Goal: Task Accomplishment & Management: Manage account settings

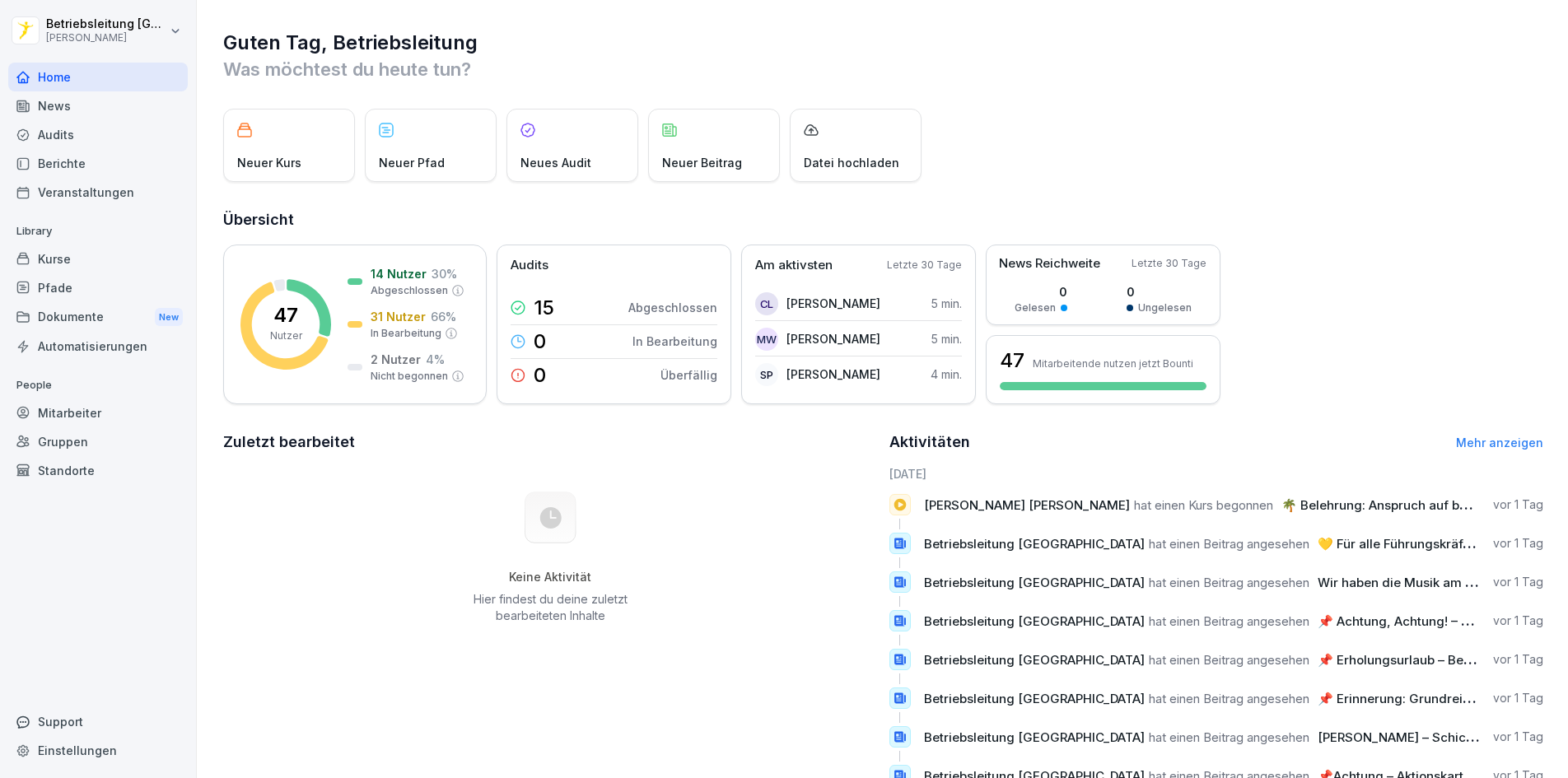
click at [78, 413] on div "Mitarbeiter" at bounding box center [98, 412] width 180 height 29
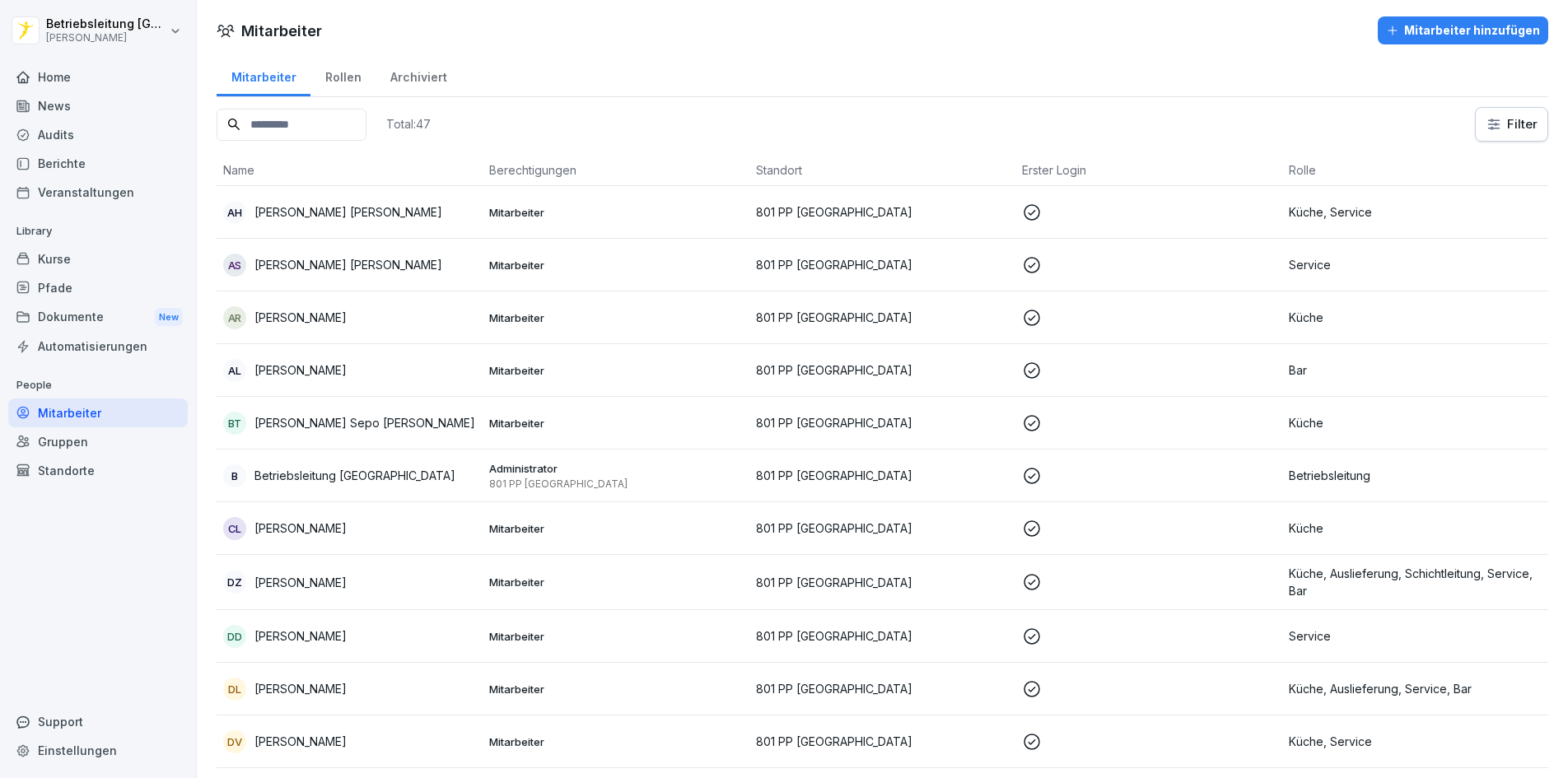
click at [1436, 27] on div "Mitarbeiter hinzufügen" at bounding box center [1463, 31] width 154 height 18
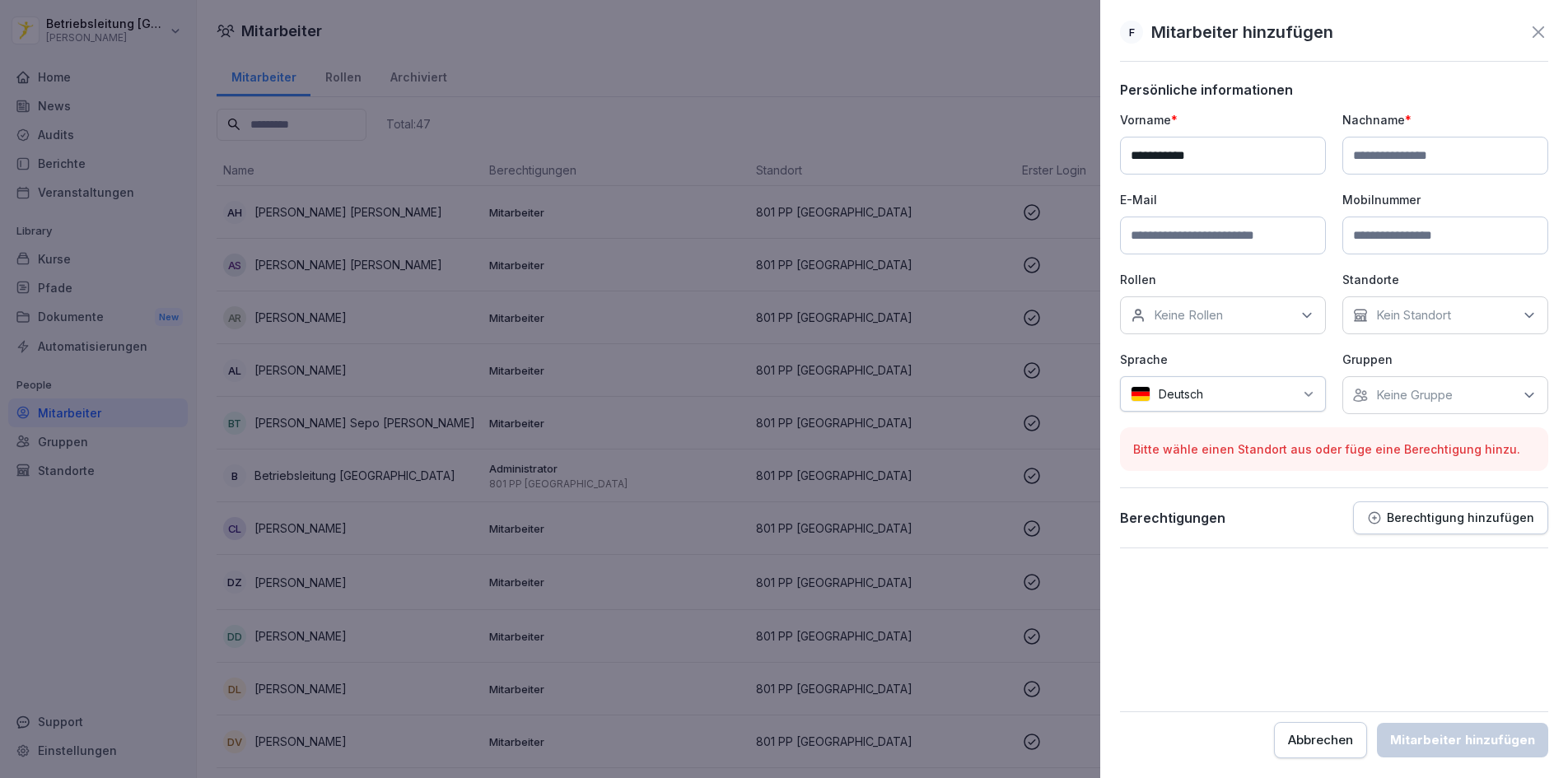
type input "**********"
click at [1411, 150] on input at bounding box center [1445, 155] width 206 height 38
type input "*******"
click at [1230, 237] on input at bounding box center [1223, 235] width 206 height 38
paste input "**********"
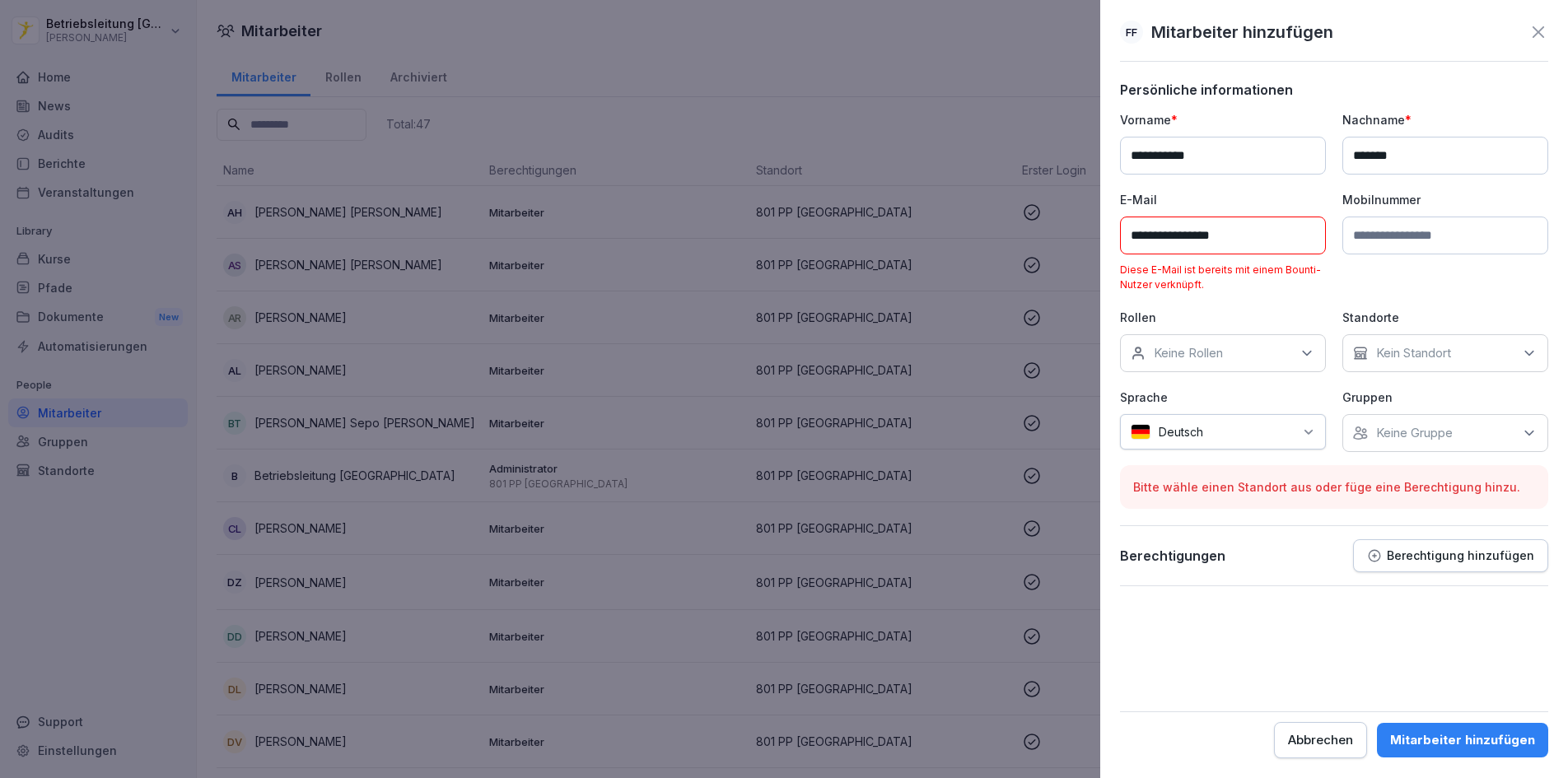
type input "**********"
click at [1308, 729] on button "Abbrechen" at bounding box center [1320, 740] width 93 height 36
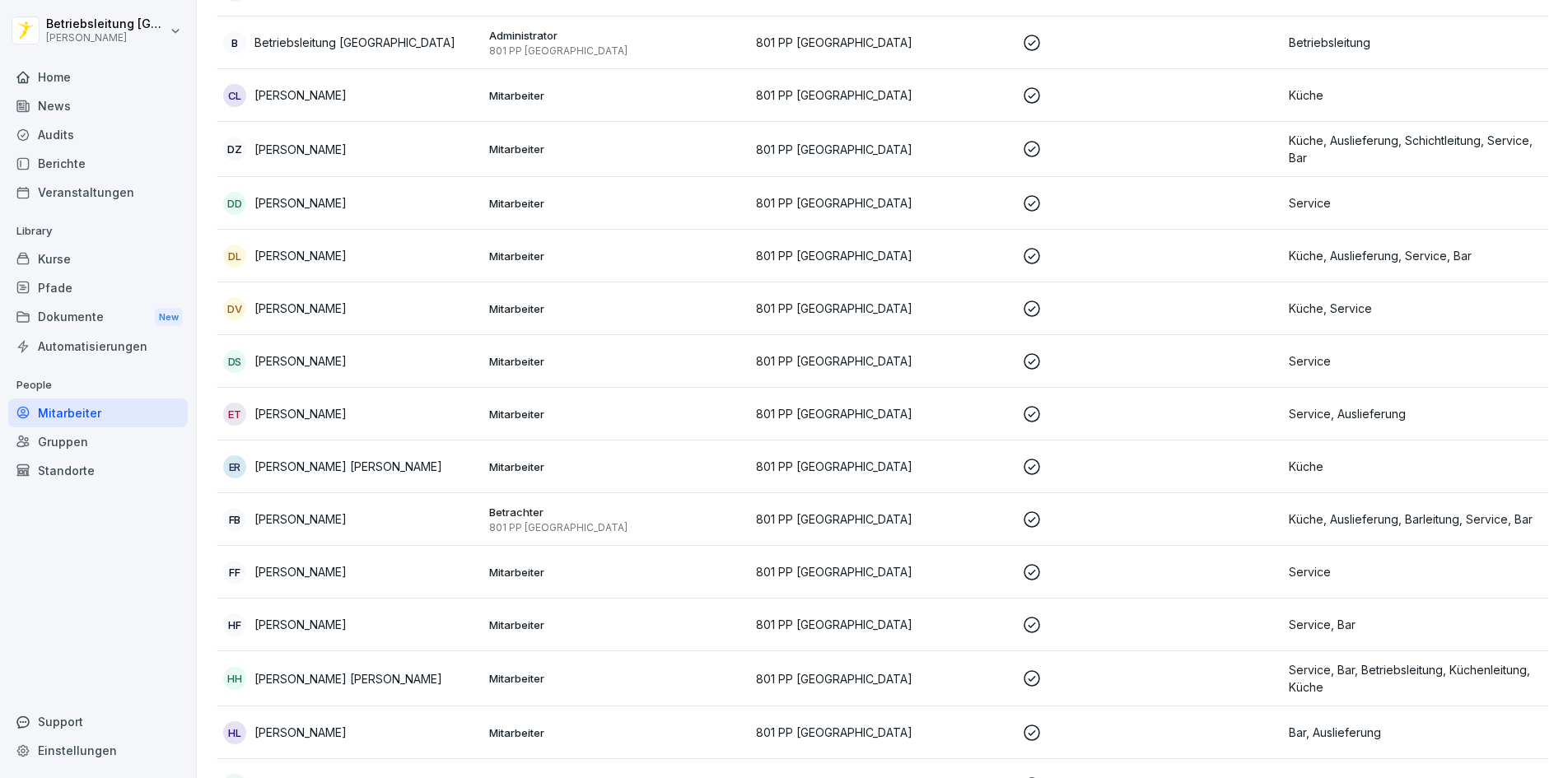
scroll to position [494, 0]
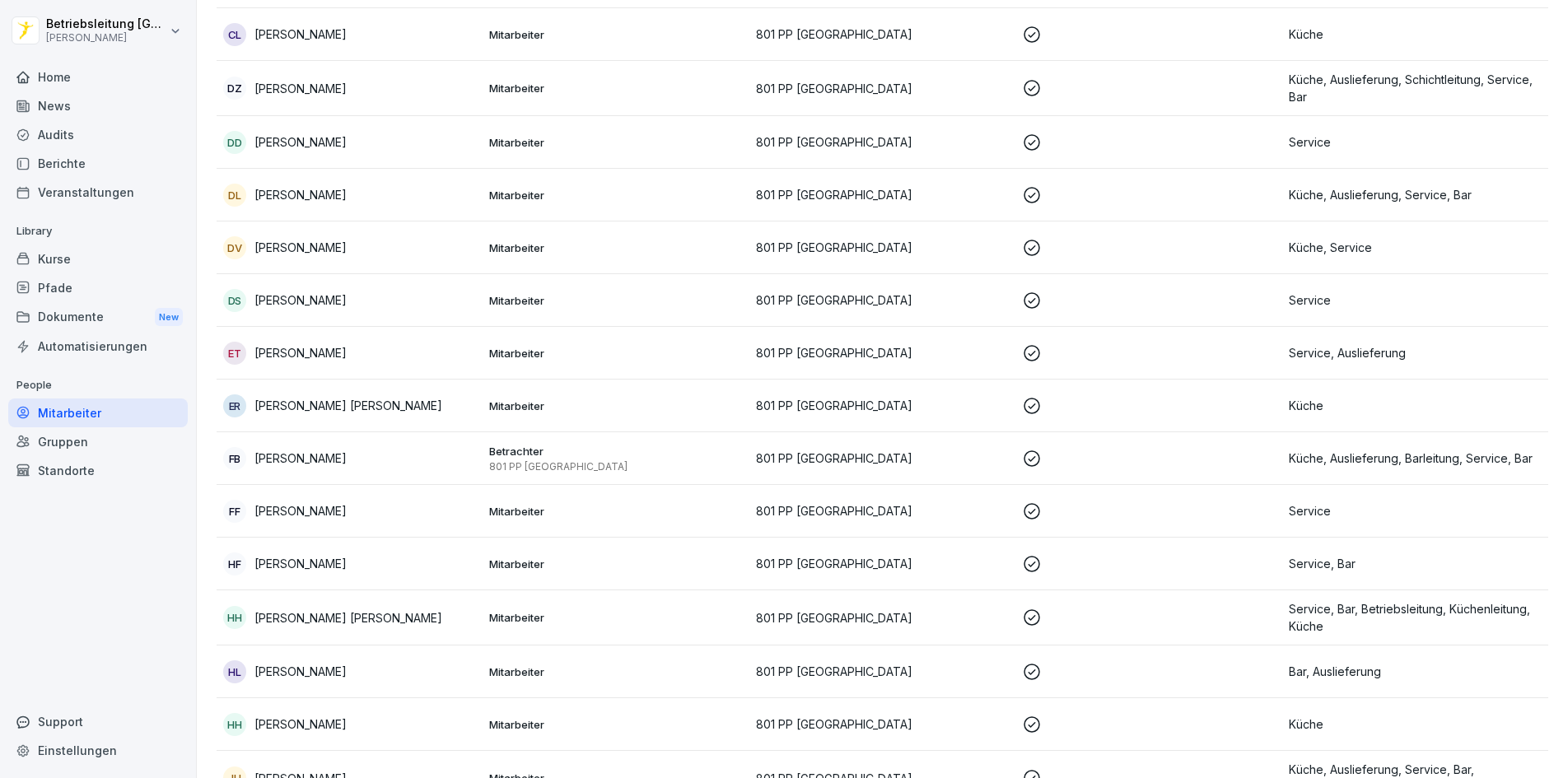
click at [580, 512] on p "Mitarbeiter" at bounding box center [615, 512] width 253 height 15
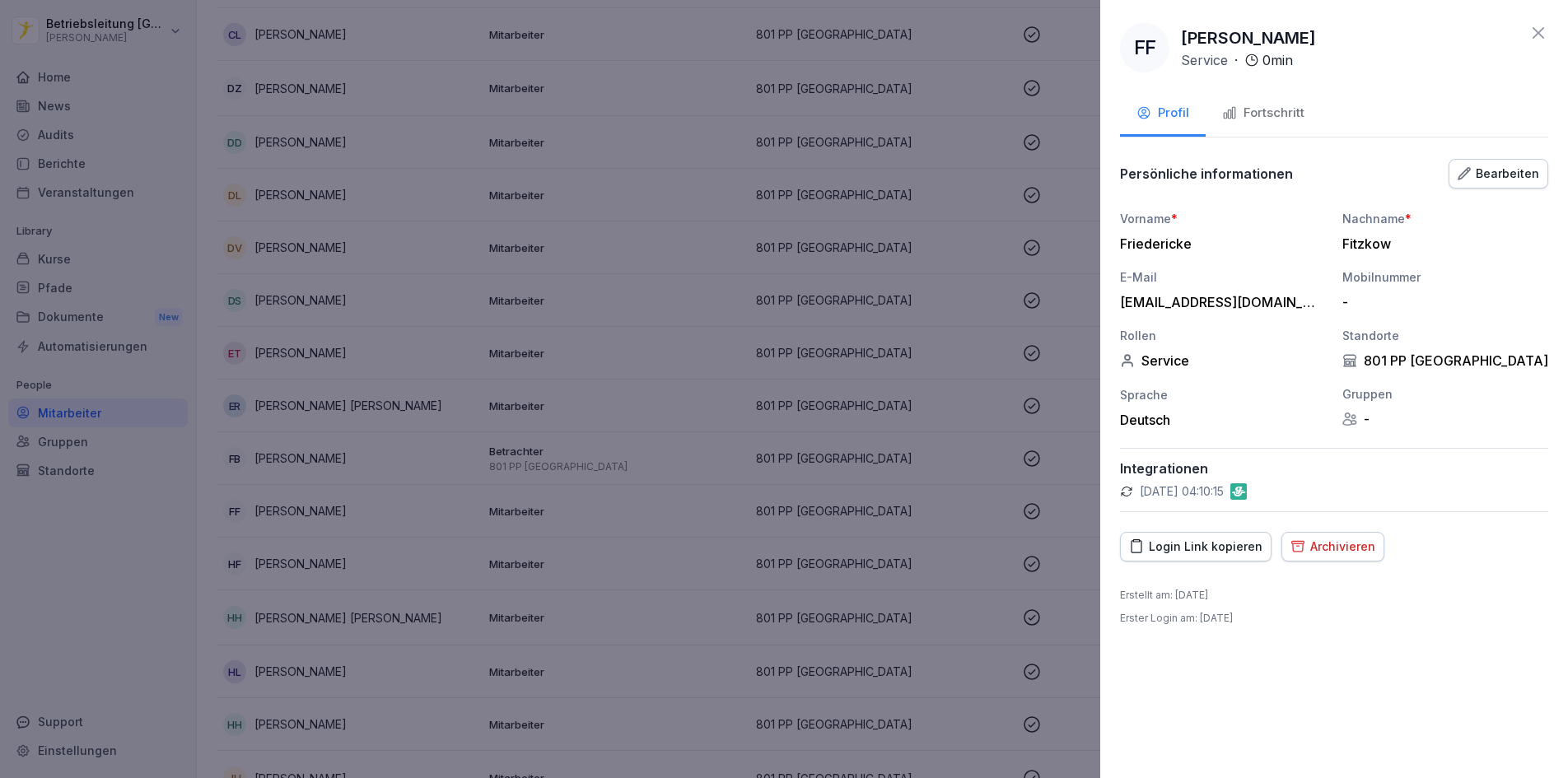
click at [1244, 114] on div "Fortschritt" at bounding box center [1263, 113] width 83 height 19
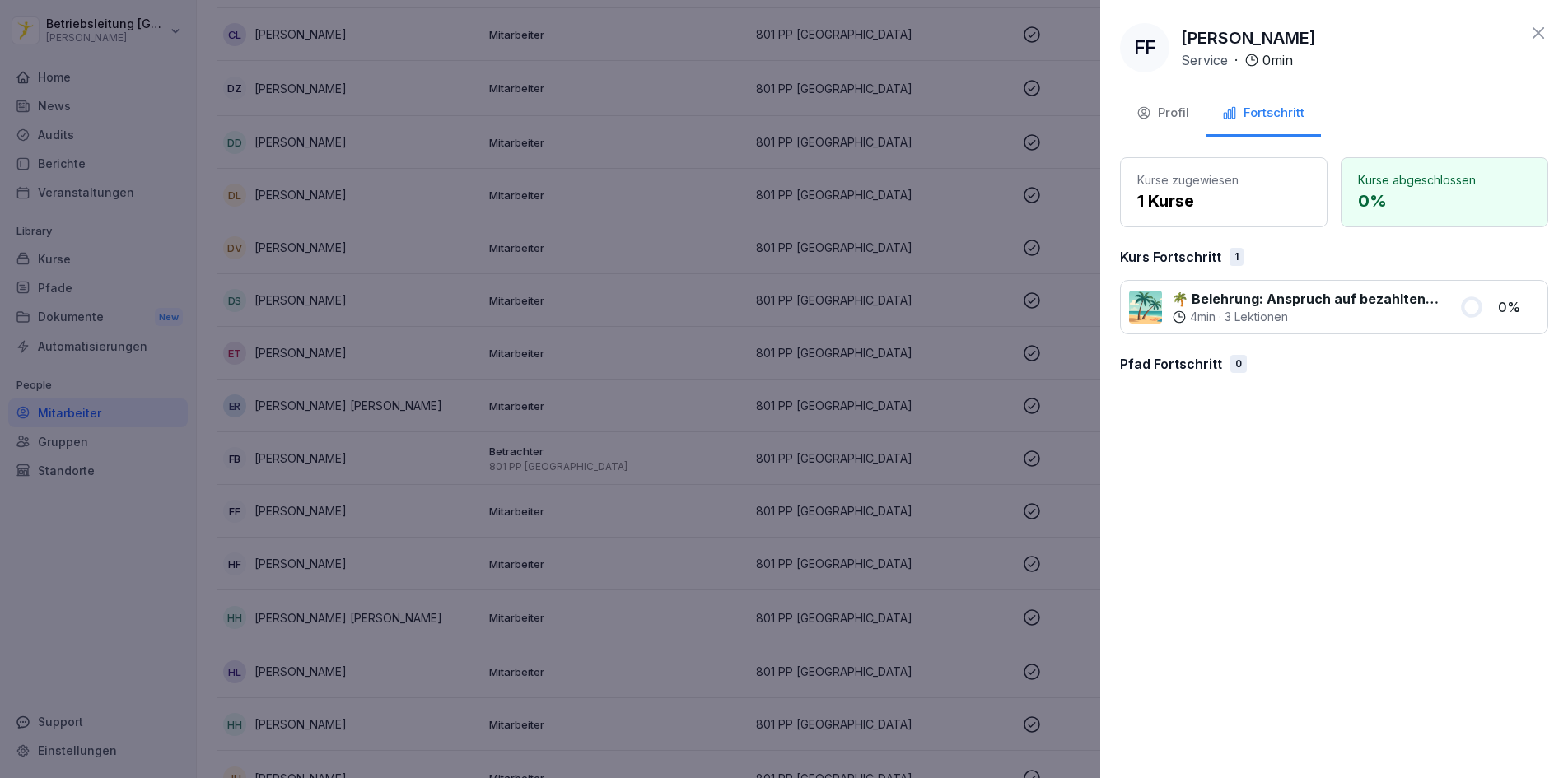
click at [1213, 417] on div "FF [PERSON_NAME] Service · 0 min Profil Fortschritt Kurse zugewiesen 1 Kurse Ku…" at bounding box center [1334, 389] width 468 height 778
click at [1158, 114] on div "Profil" at bounding box center [1162, 113] width 53 height 19
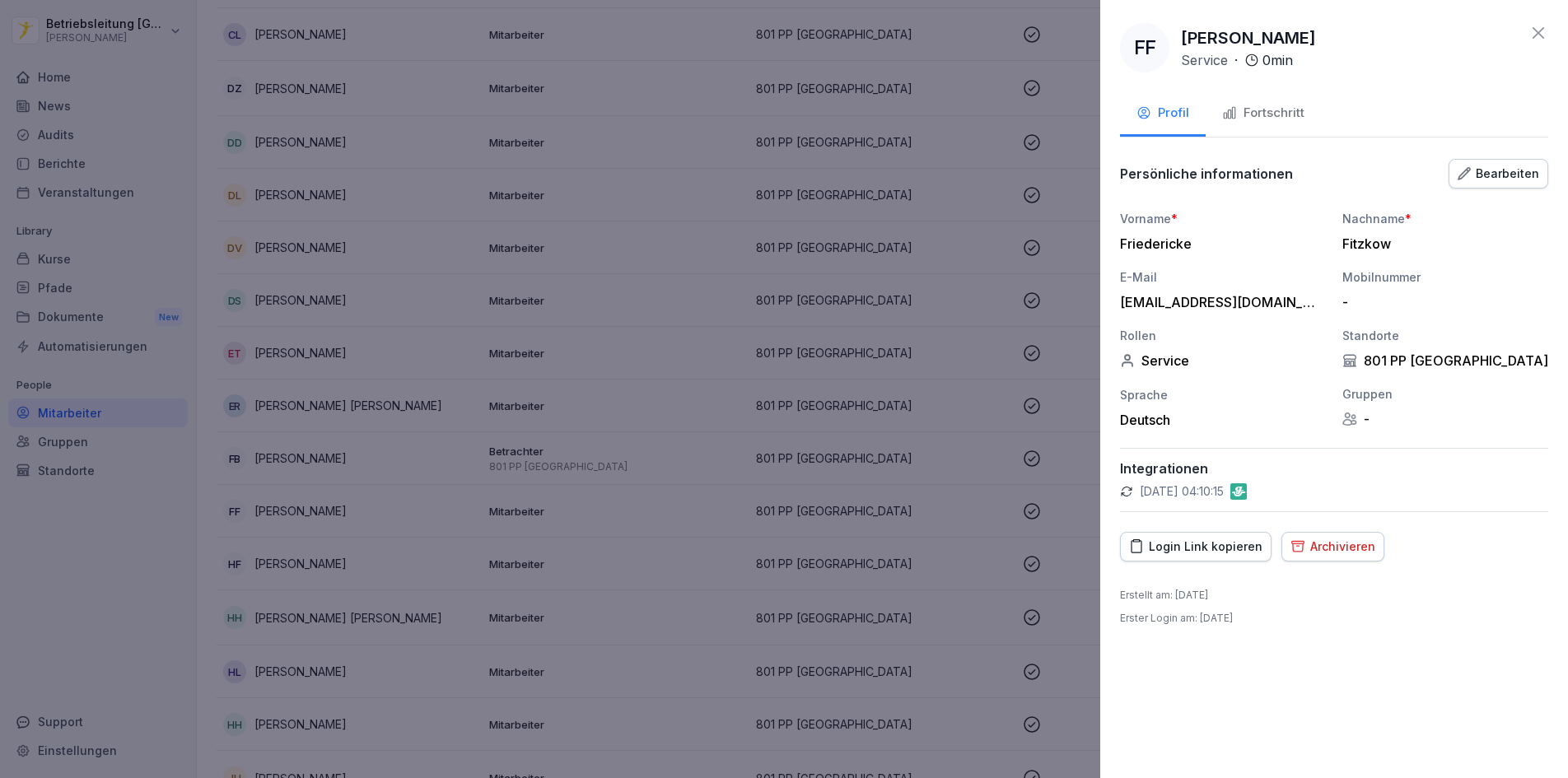
click at [131, 594] on div at bounding box center [784, 389] width 1568 height 778
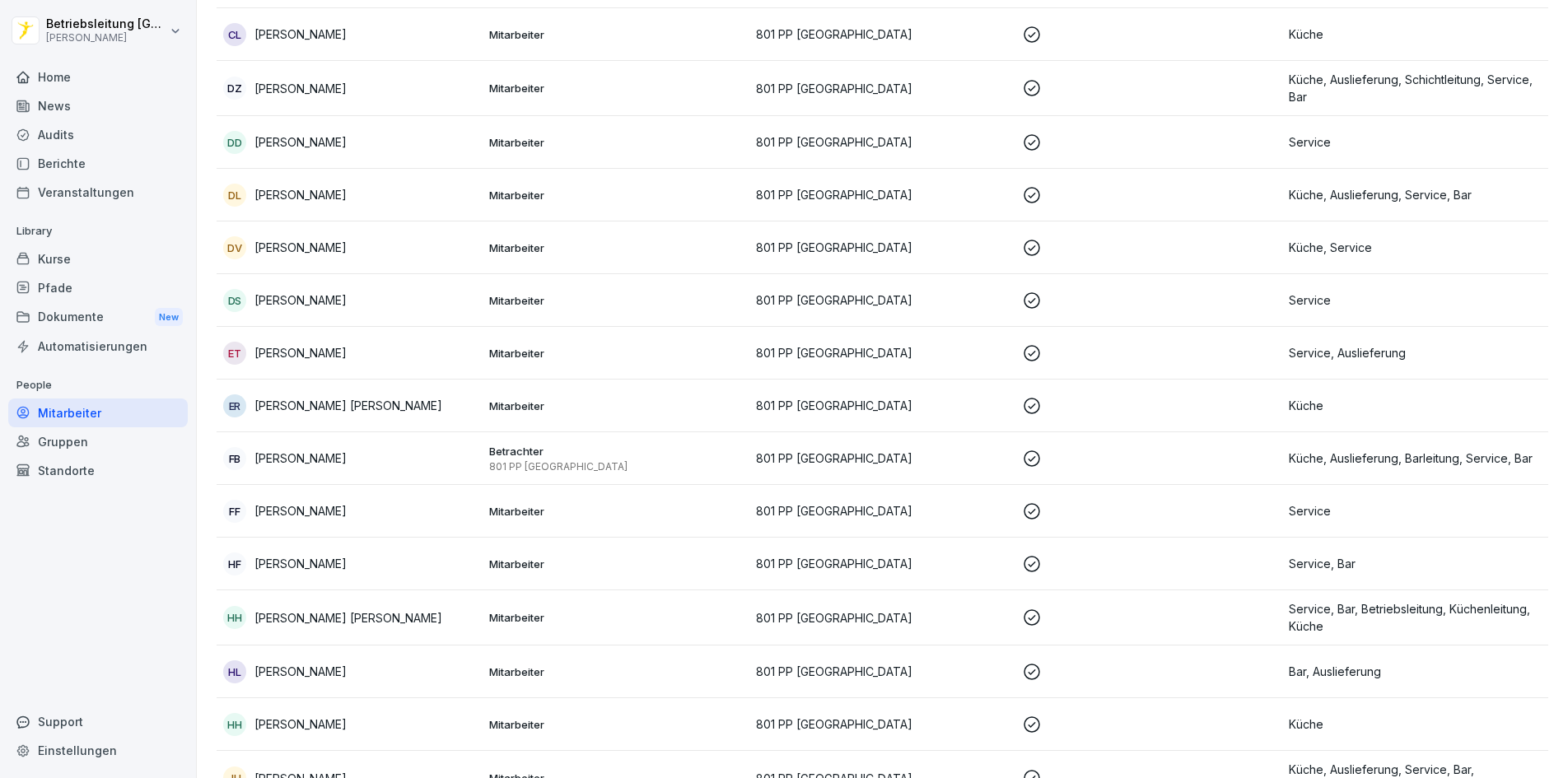
click at [94, 322] on div "Dokumente New" at bounding box center [98, 317] width 180 height 31
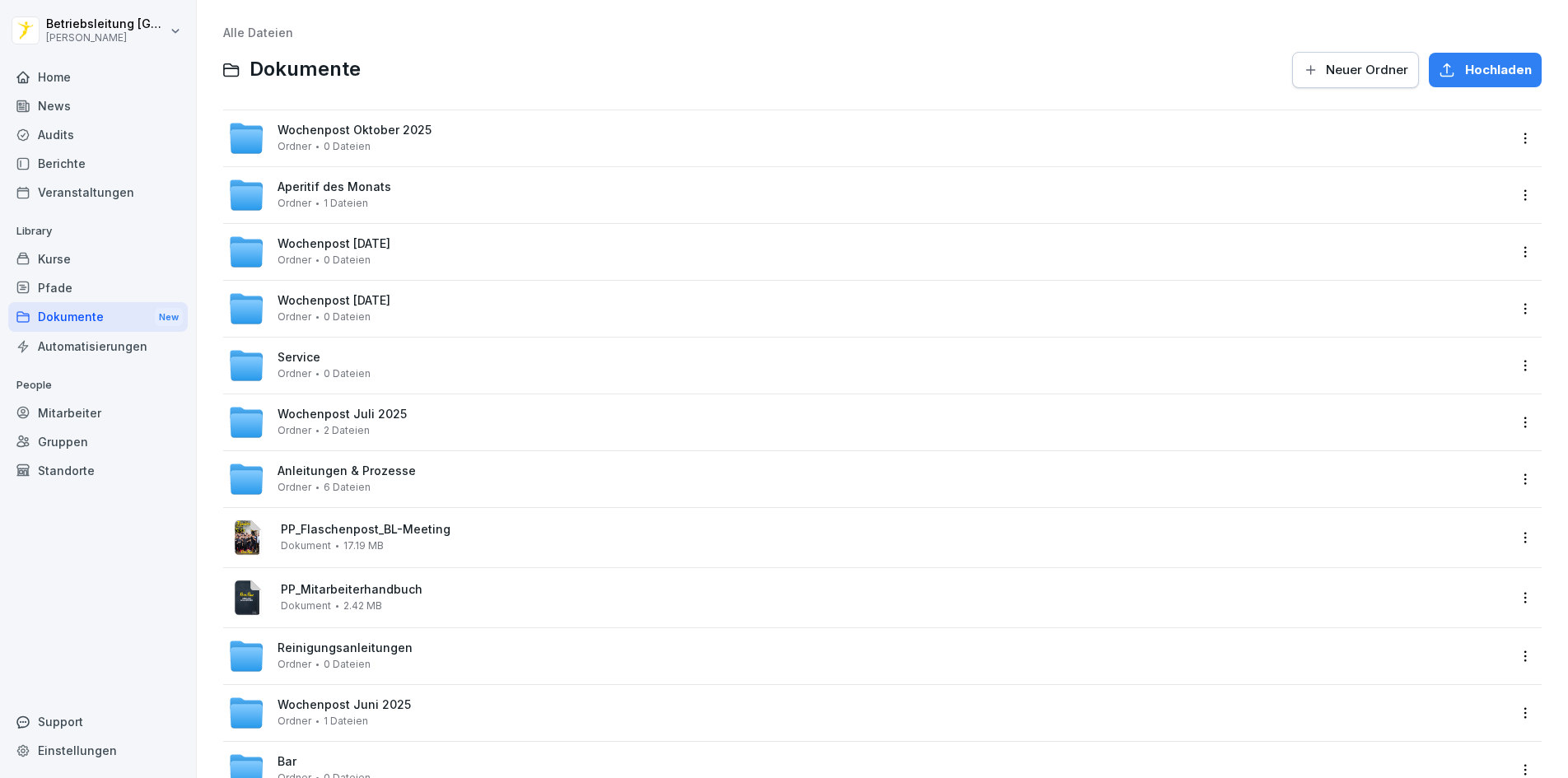
click at [48, 413] on div "Mitarbeiter" at bounding box center [98, 412] width 180 height 29
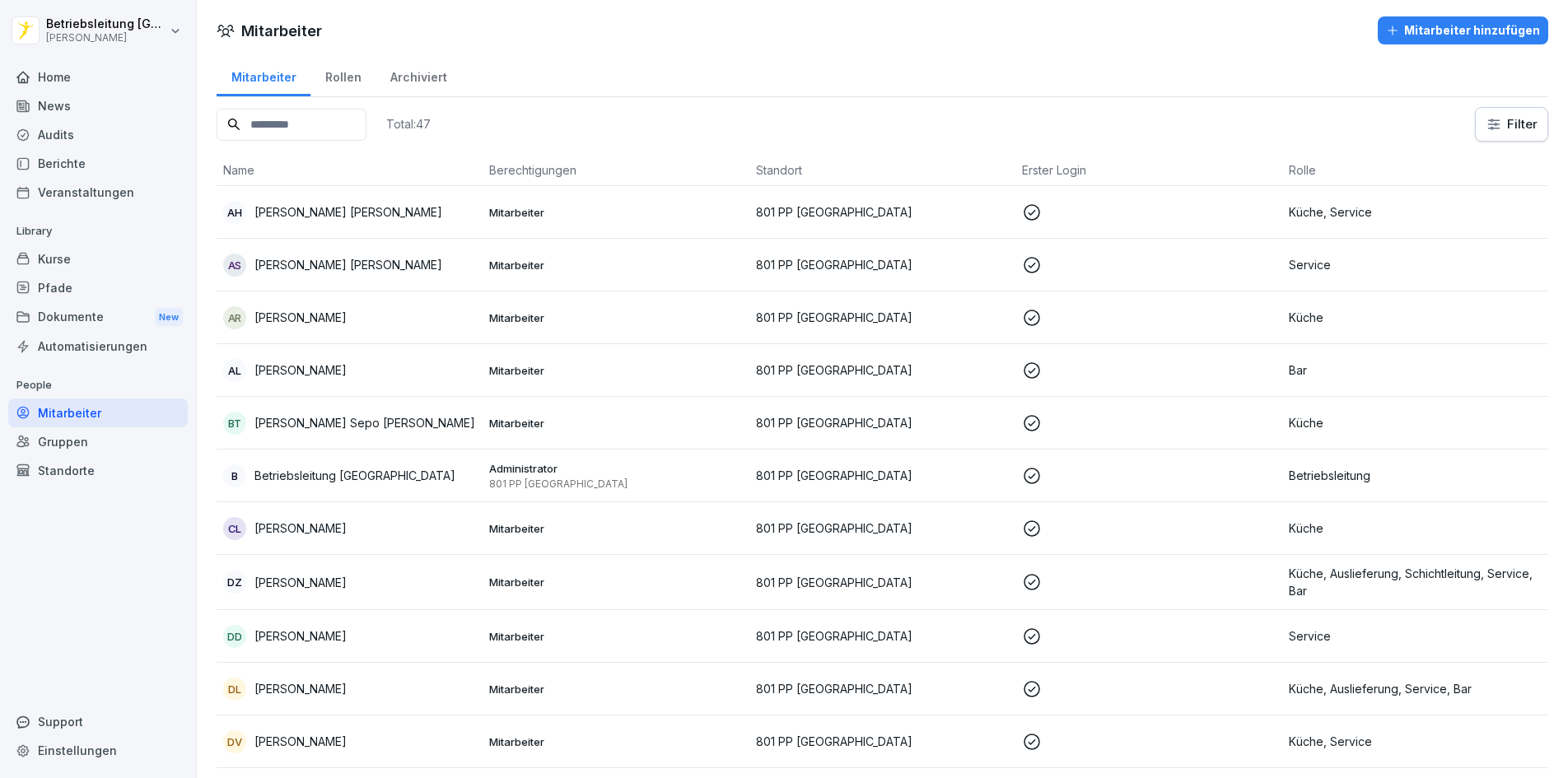
click at [333, 76] on div "Rollen" at bounding box center [343, 75] width 65 height 42
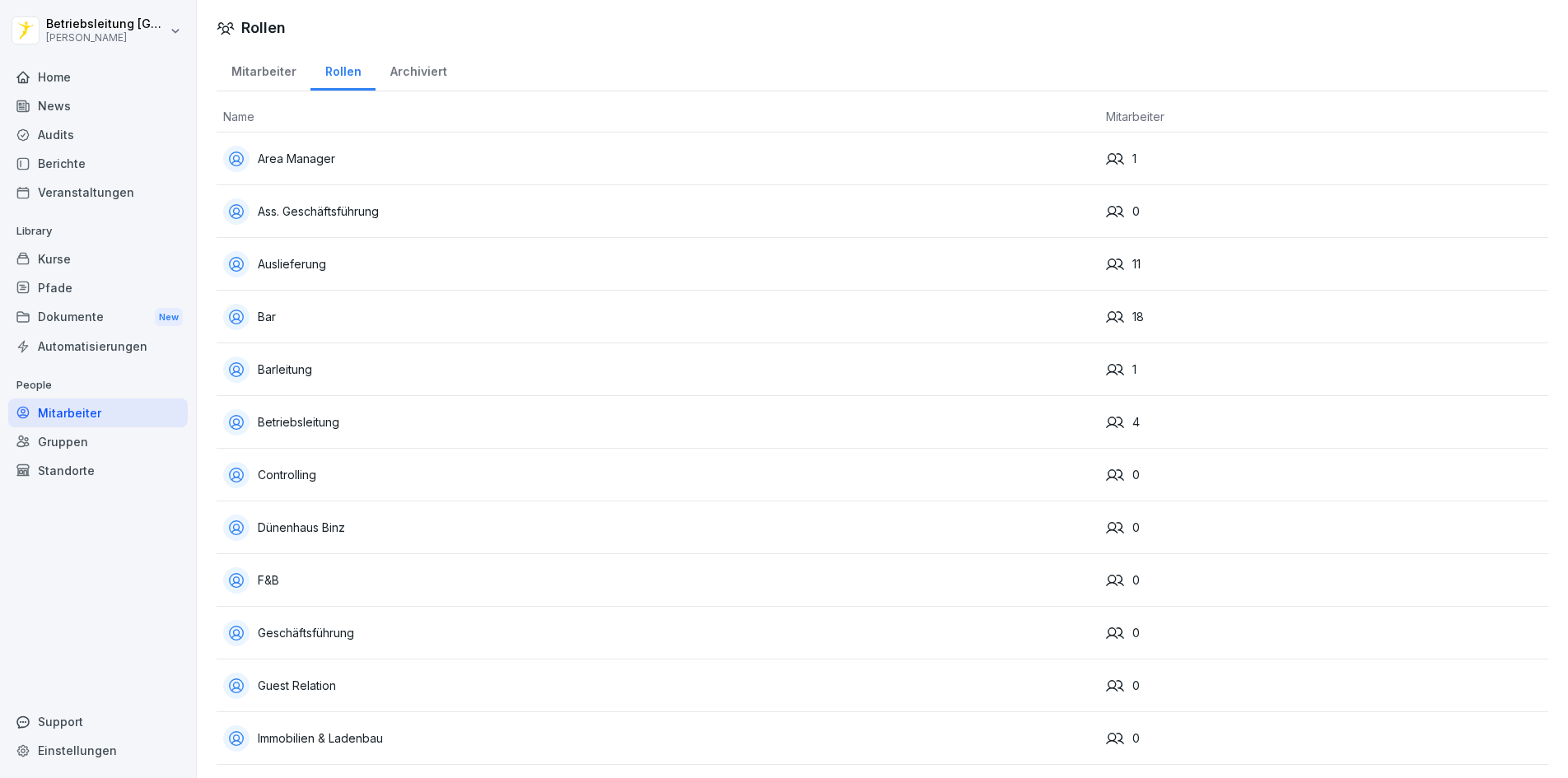
click at [402, 70] on div "Archiviert" at bounding box center [418, 69] width 86 height 42
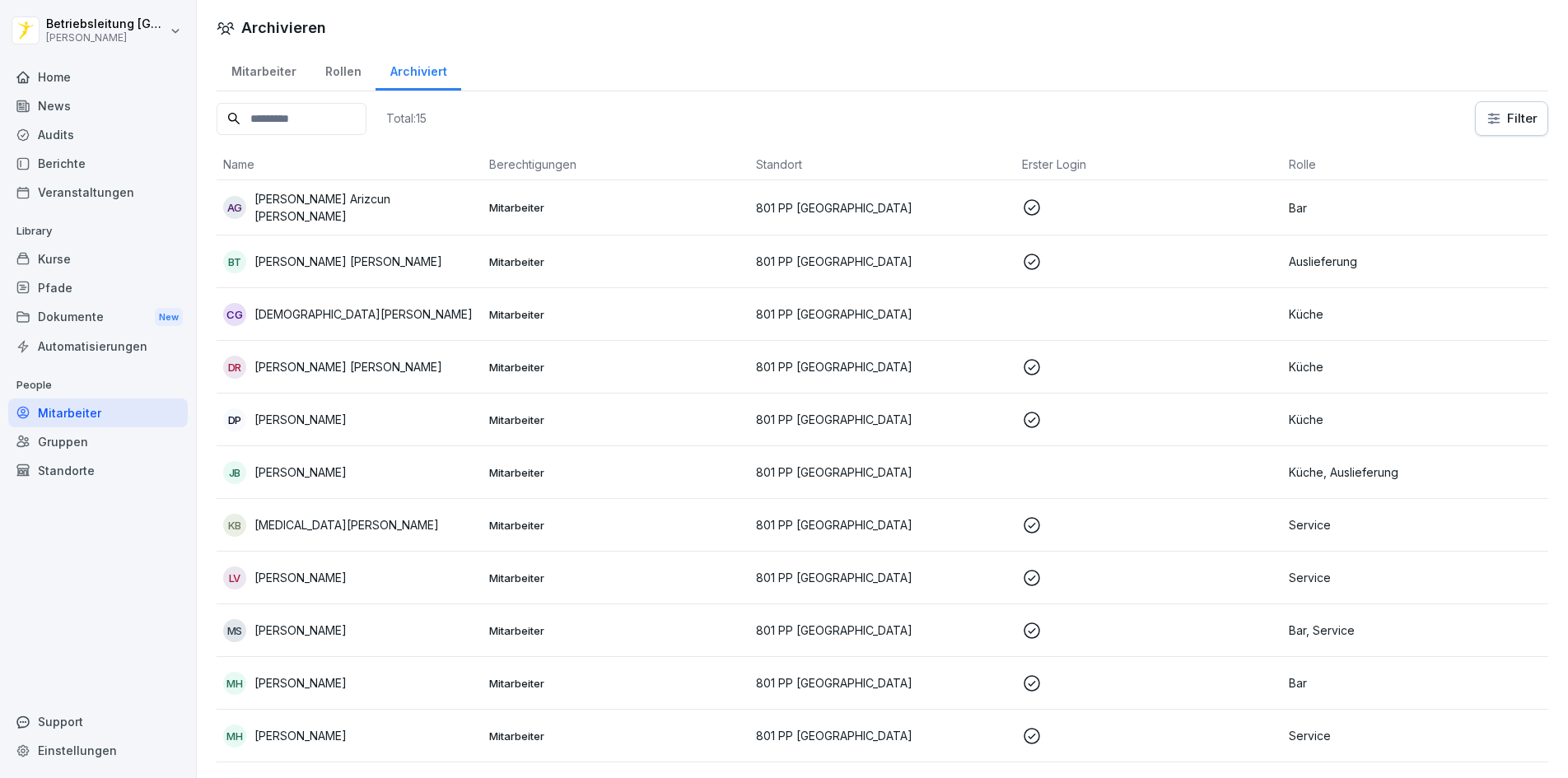
click at [341, 641] on td "[PERSON_NAME]" at bounding box center [349, 630] width 266 height 53
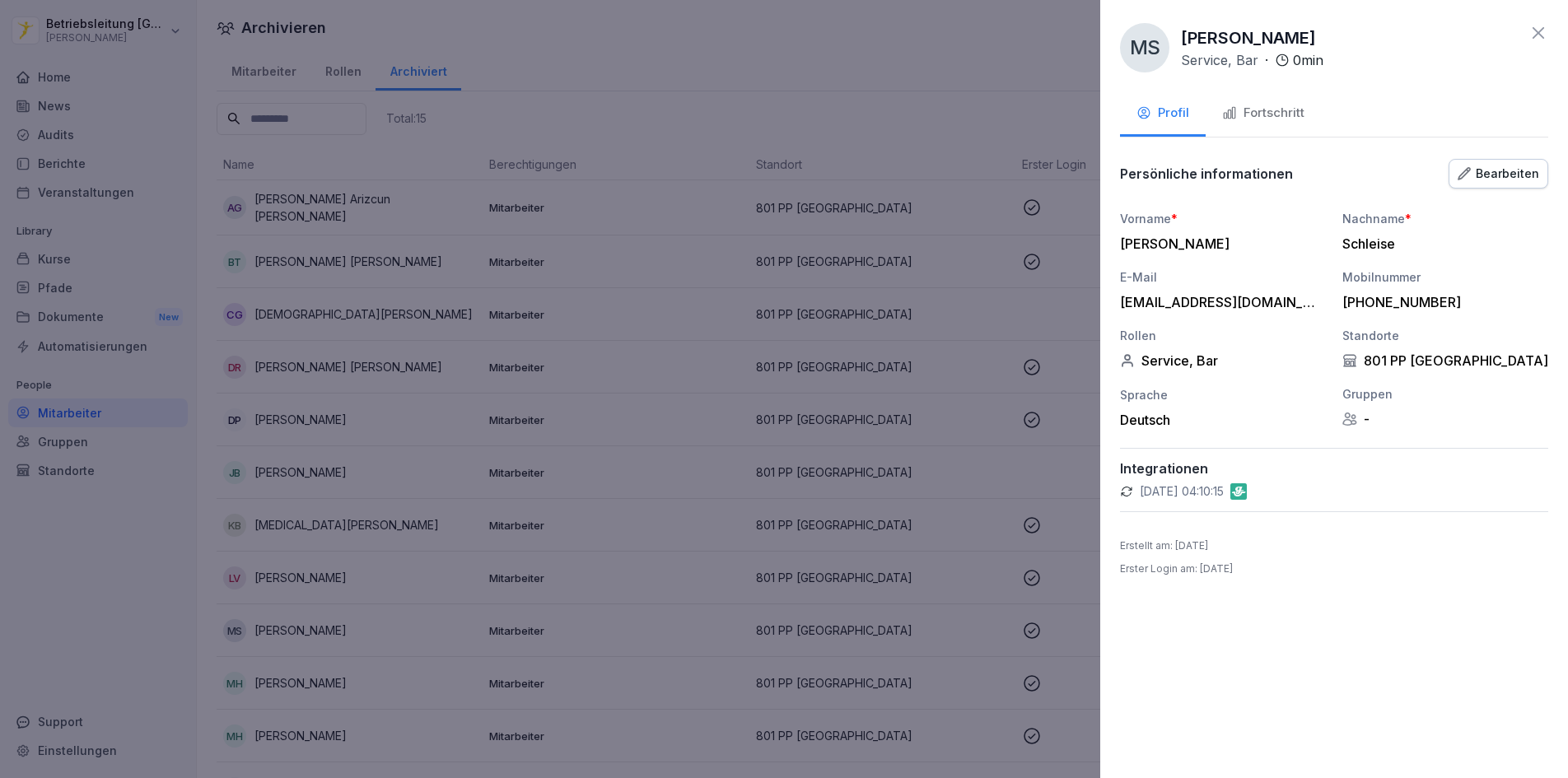
click at [1497, 169] on div "Bearbeiten" at bounding box center [1499, 174] width 82 height 18
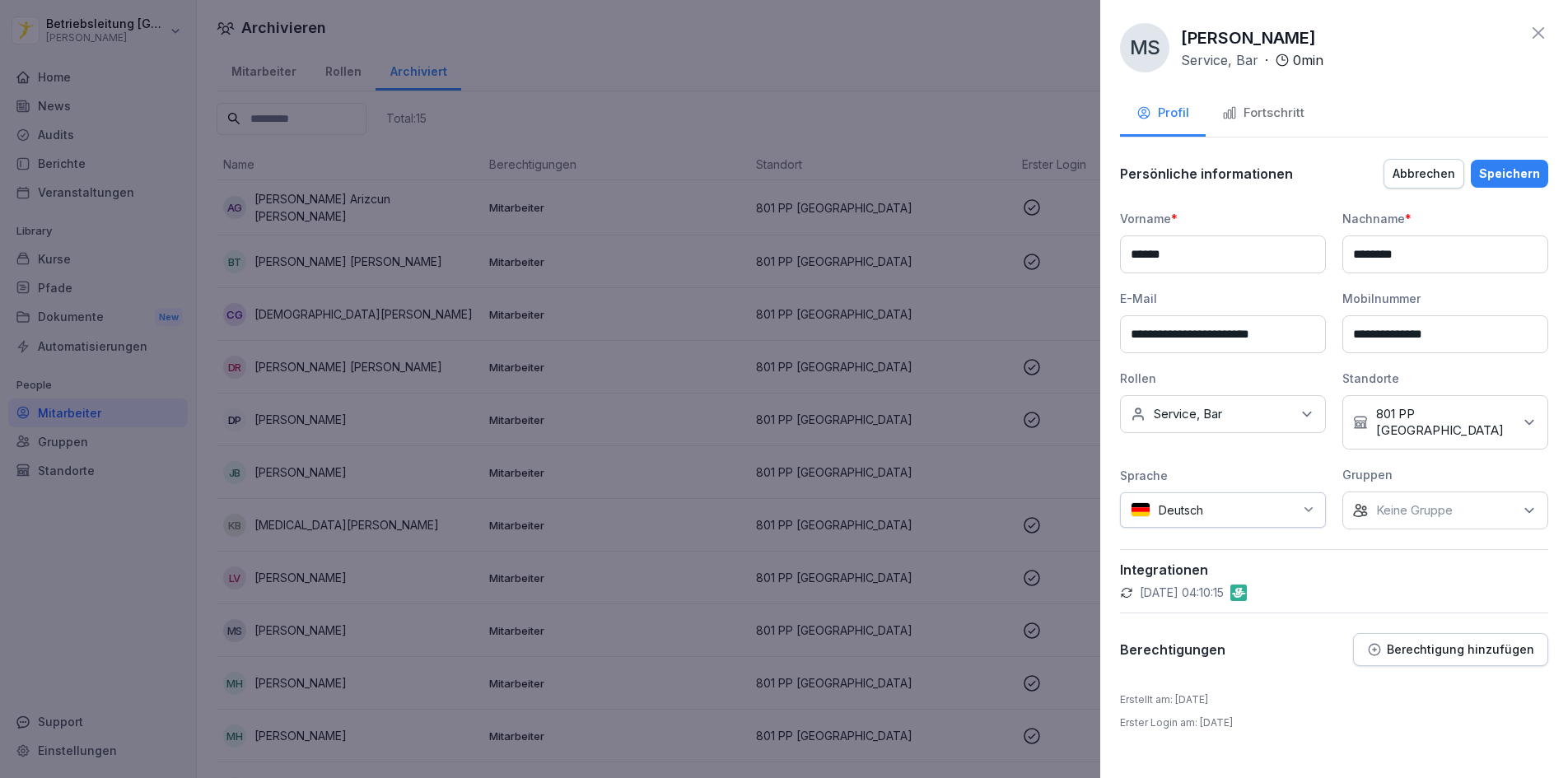
click at [1011, 93] on div at bounding box center [784, 389] width 1568 height 778
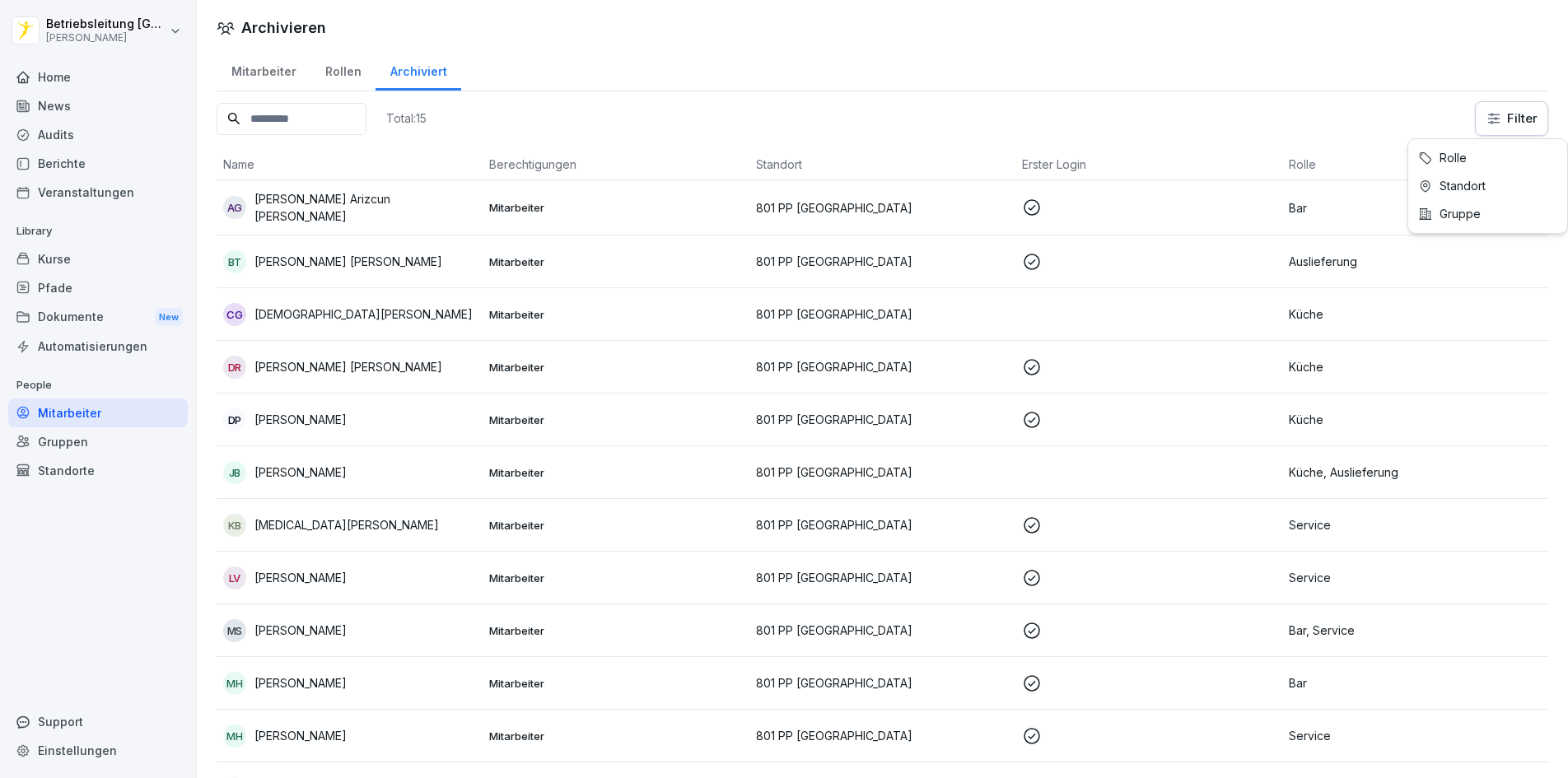
click at [1495, 122] on html "Betriebsleitung [GEOGRAPHIC_DATA] [PERSON_NAME] Home News Audits Berichte Veran…" at bounding box center [784, 389] width 1568 height 778
click at [1411, 100] on html "Betriebsleitung [GEOGRAPHIC_DATA] [PERSON_NAME] Home News Audits Berichte Veran…" at bounding box center [784, 389] width 1568 height 778
click at [88, 439] on div "Gruppen" at bounding box center [98, 442] width 180 height 29
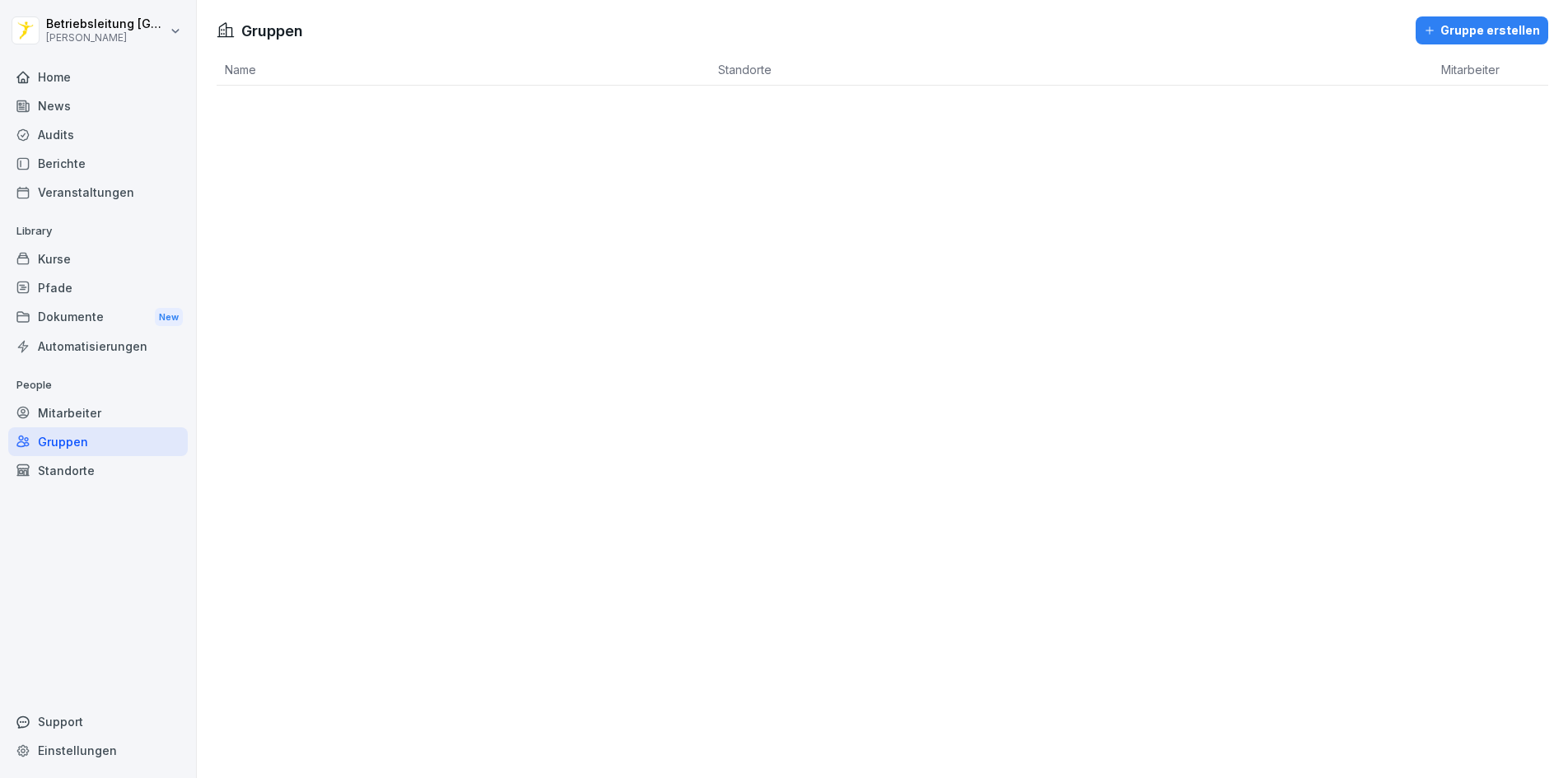
click at [78, 410] on div "Mitarbeiter" at bounding box center [98, 412] width 180 height 29
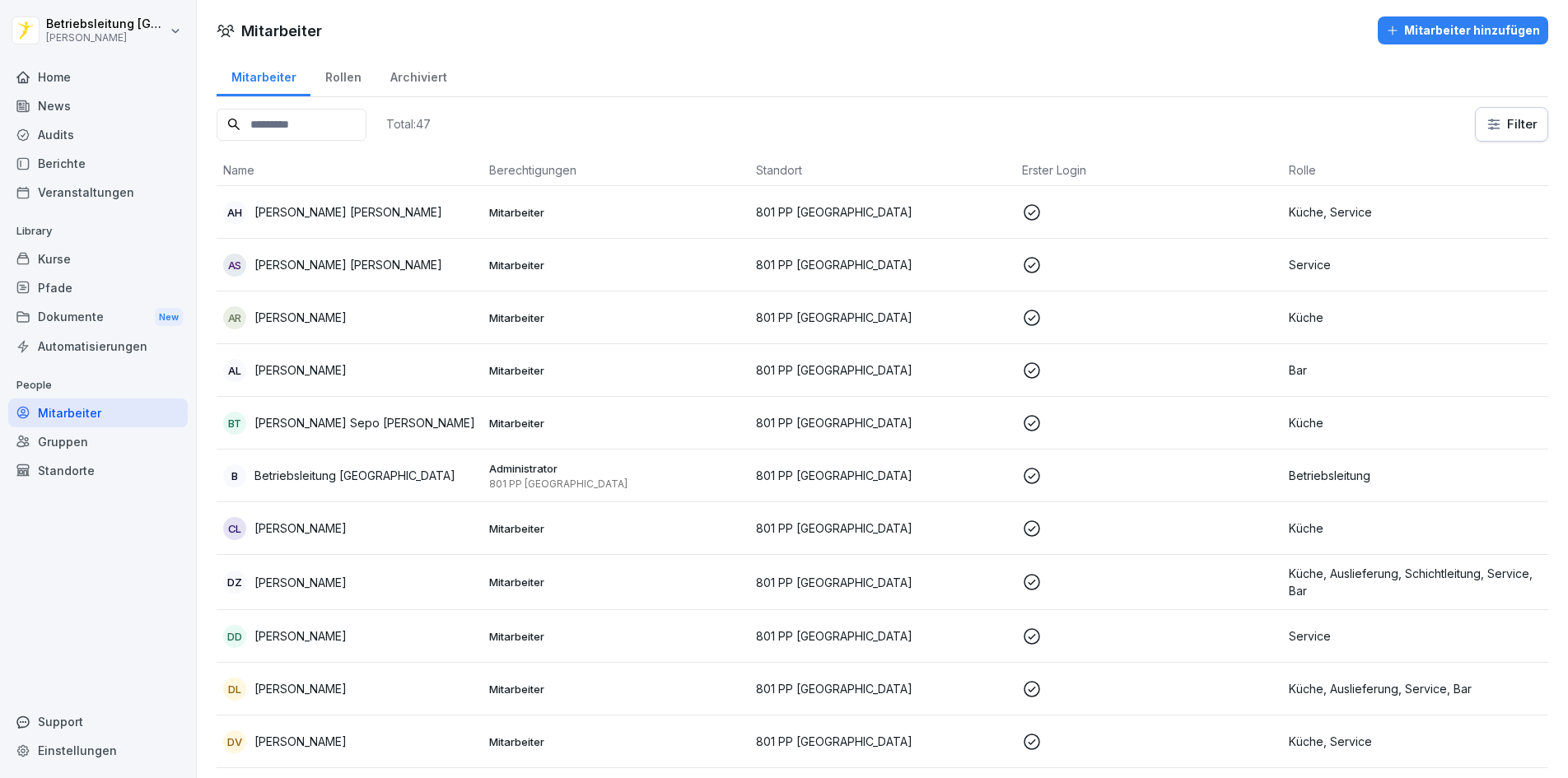
drag, startPoint x: 923, startPoint y: 528, endPoint x: 1304, endPoint y: 89, distance: 581.3
click at [1304, 89] on div "Mitarbeiter Rollen Archiviert" at bounding box center [882, 75] width 1332 height 43
